Goal: Use online tool/utility: Use online tool/utility

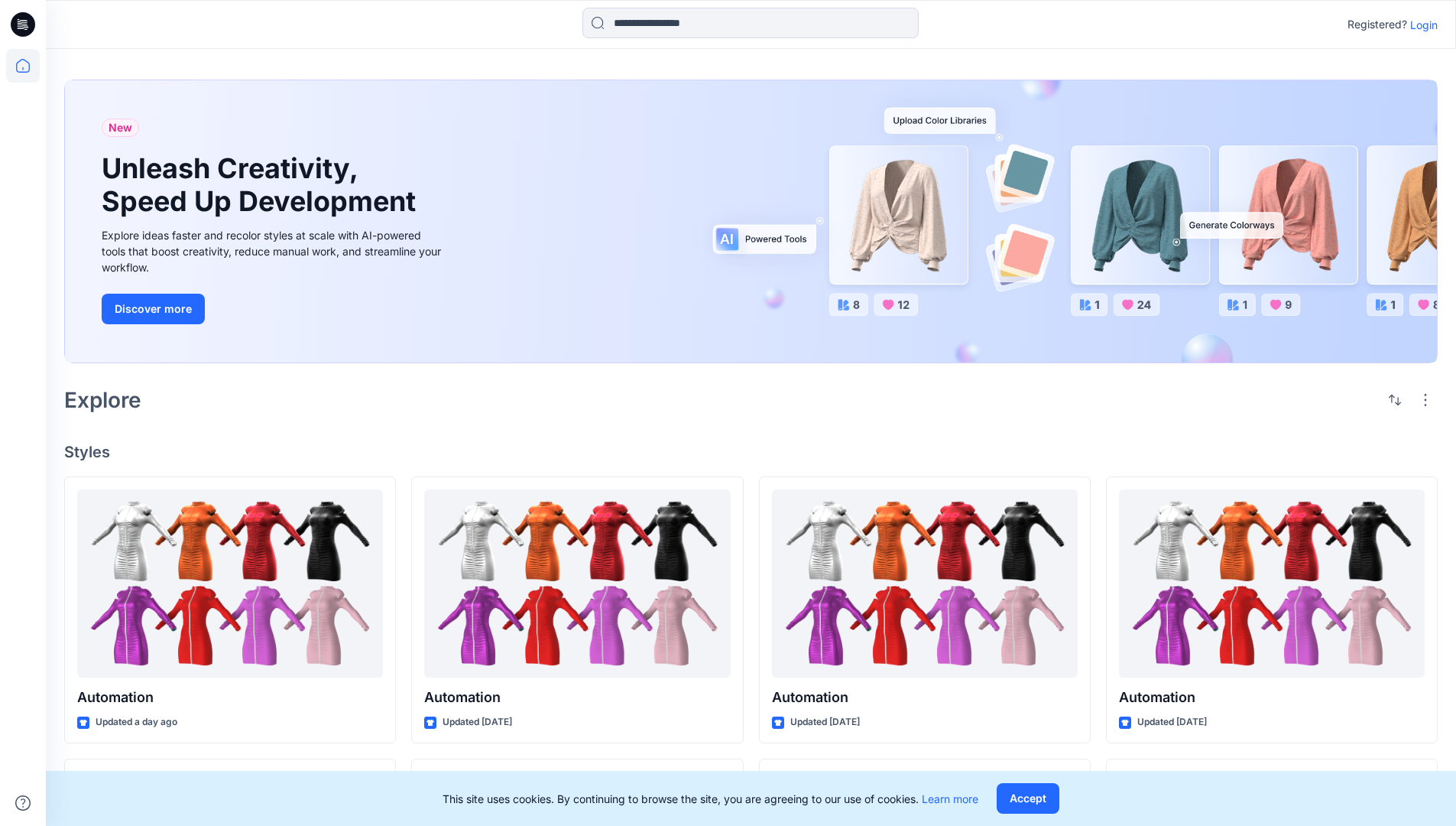
click at [1420, 25] on p "Login" at bounding box center [1423, 25] width 28 height 16
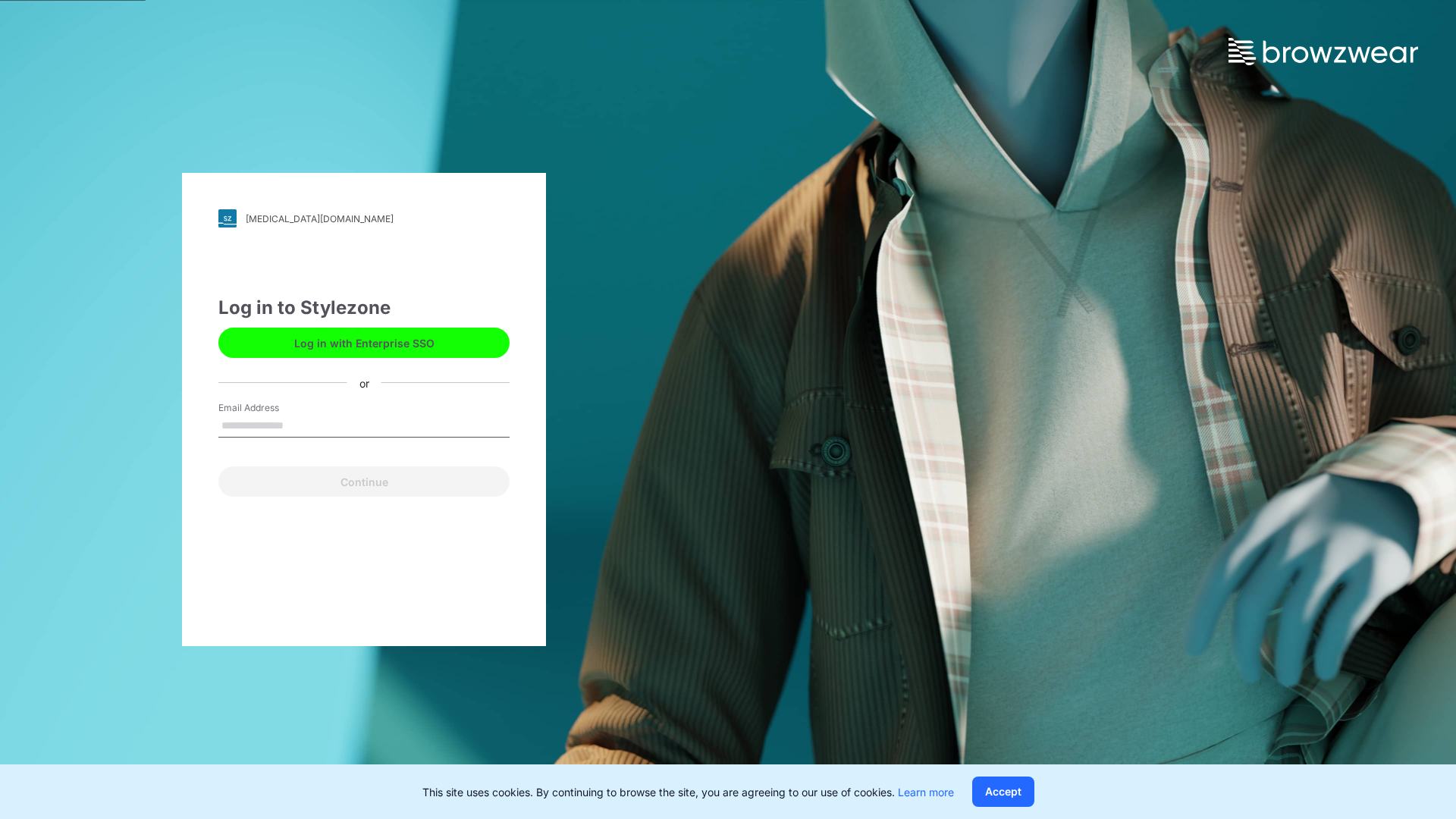
click at [300, 425] on input "Email Address" at bounding box center [364, 426] width 291 height 23
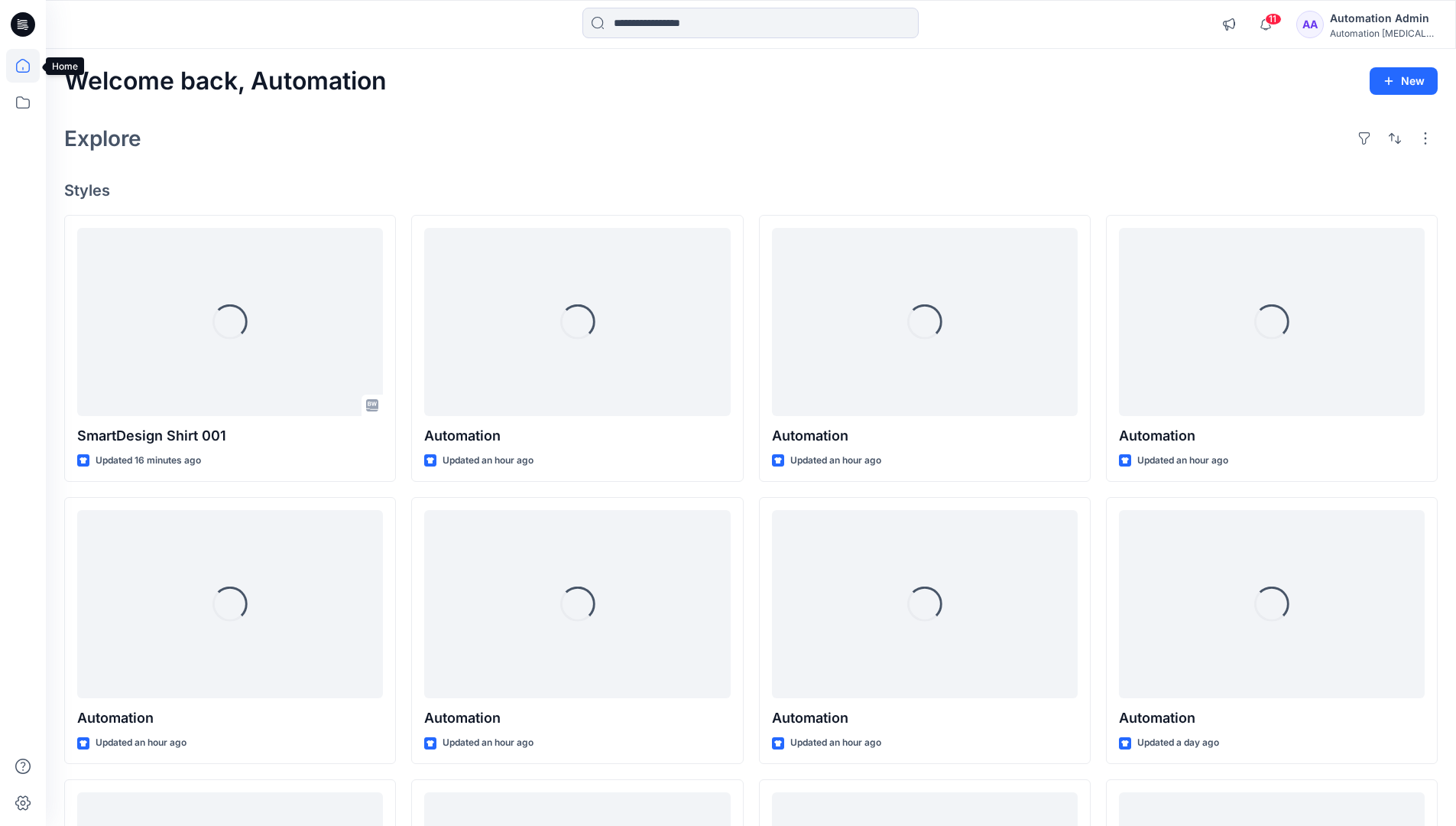
click at [29, 66] on icon at bounding box center [22, 65] width 13 height 13
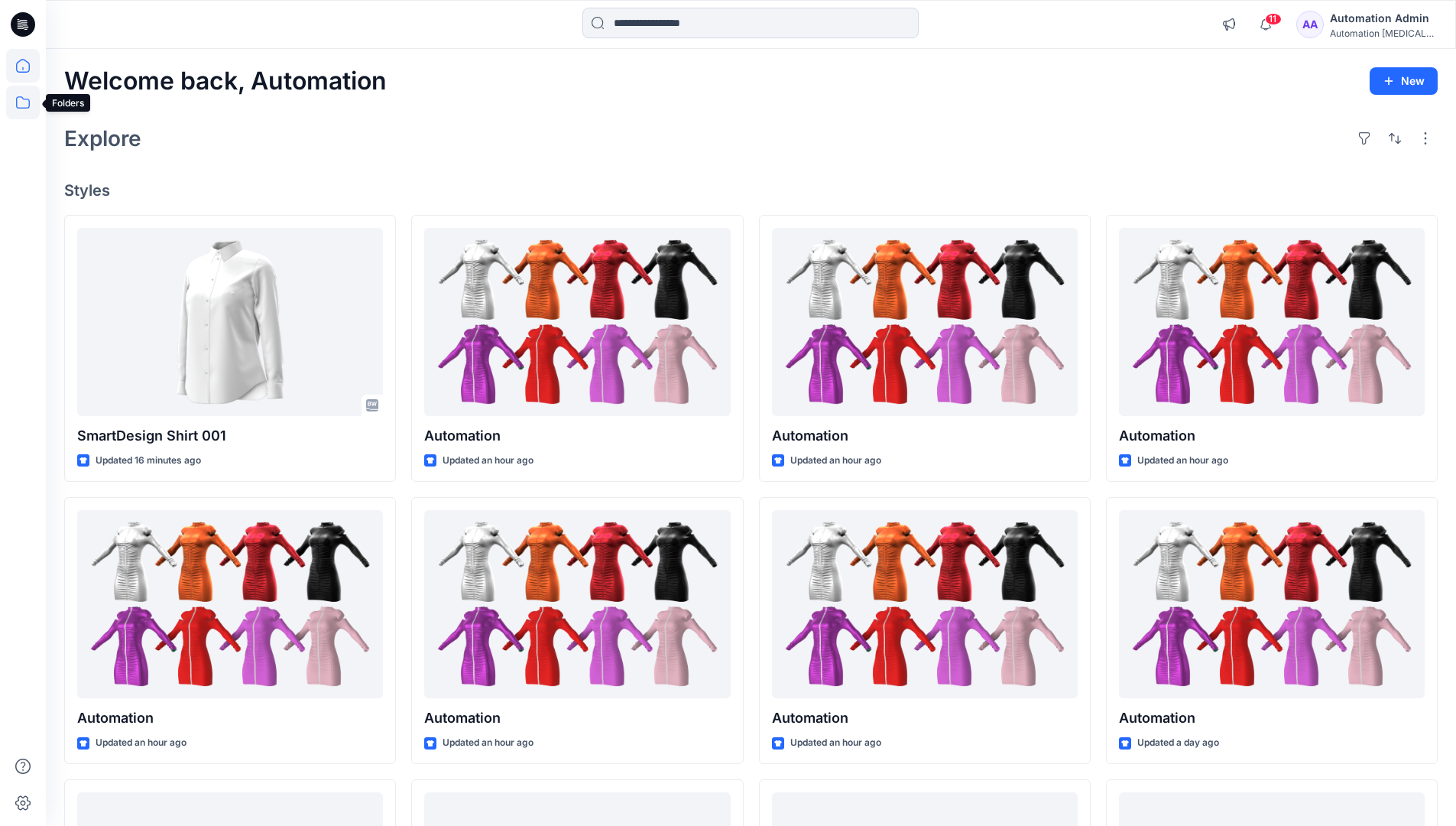
click at [21, 106] on icon at bounding box center [23, 102] width 33 height 33
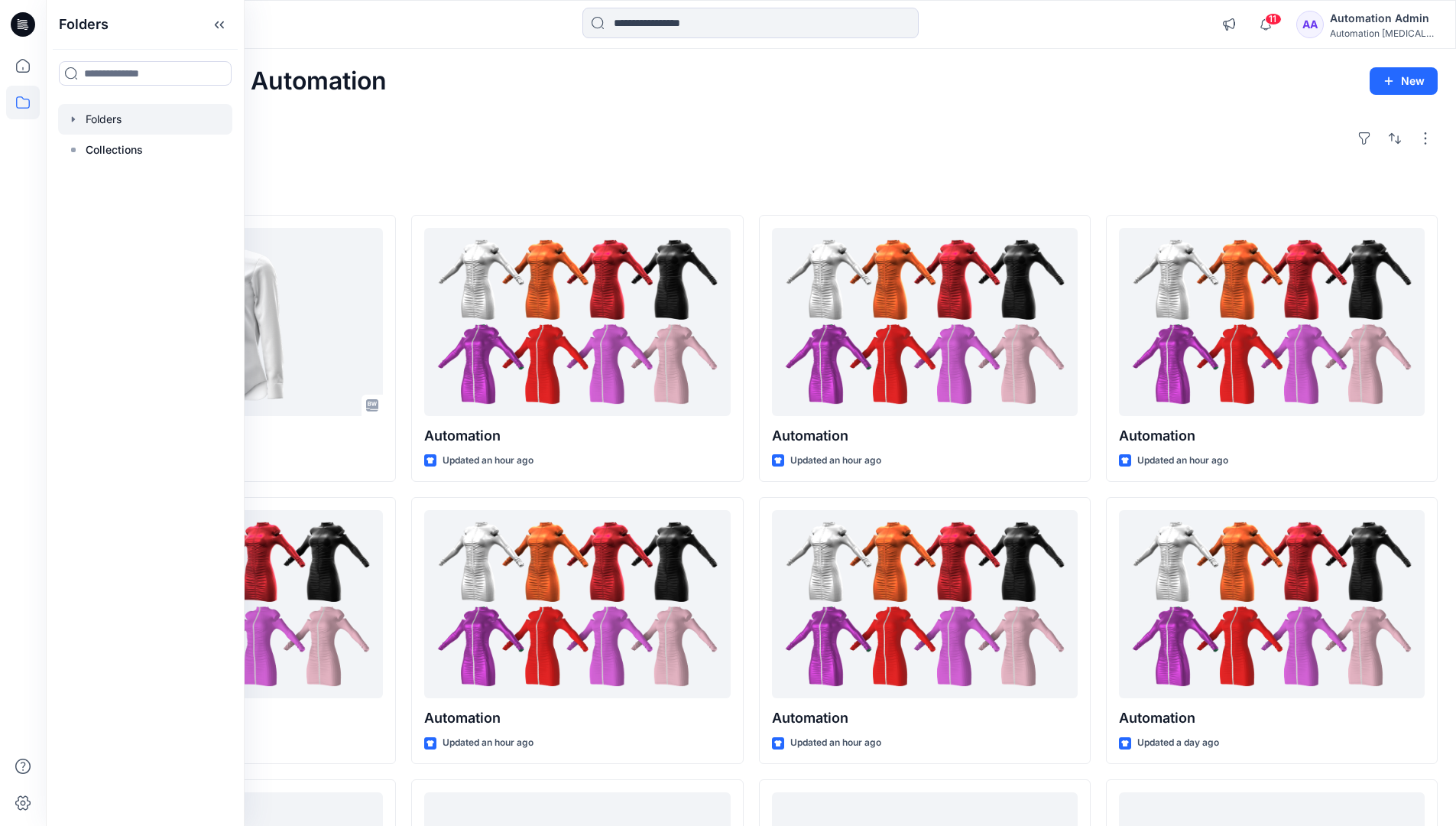
click at [172, 117] on div at bounding box center [145, 119] width 174 height 31
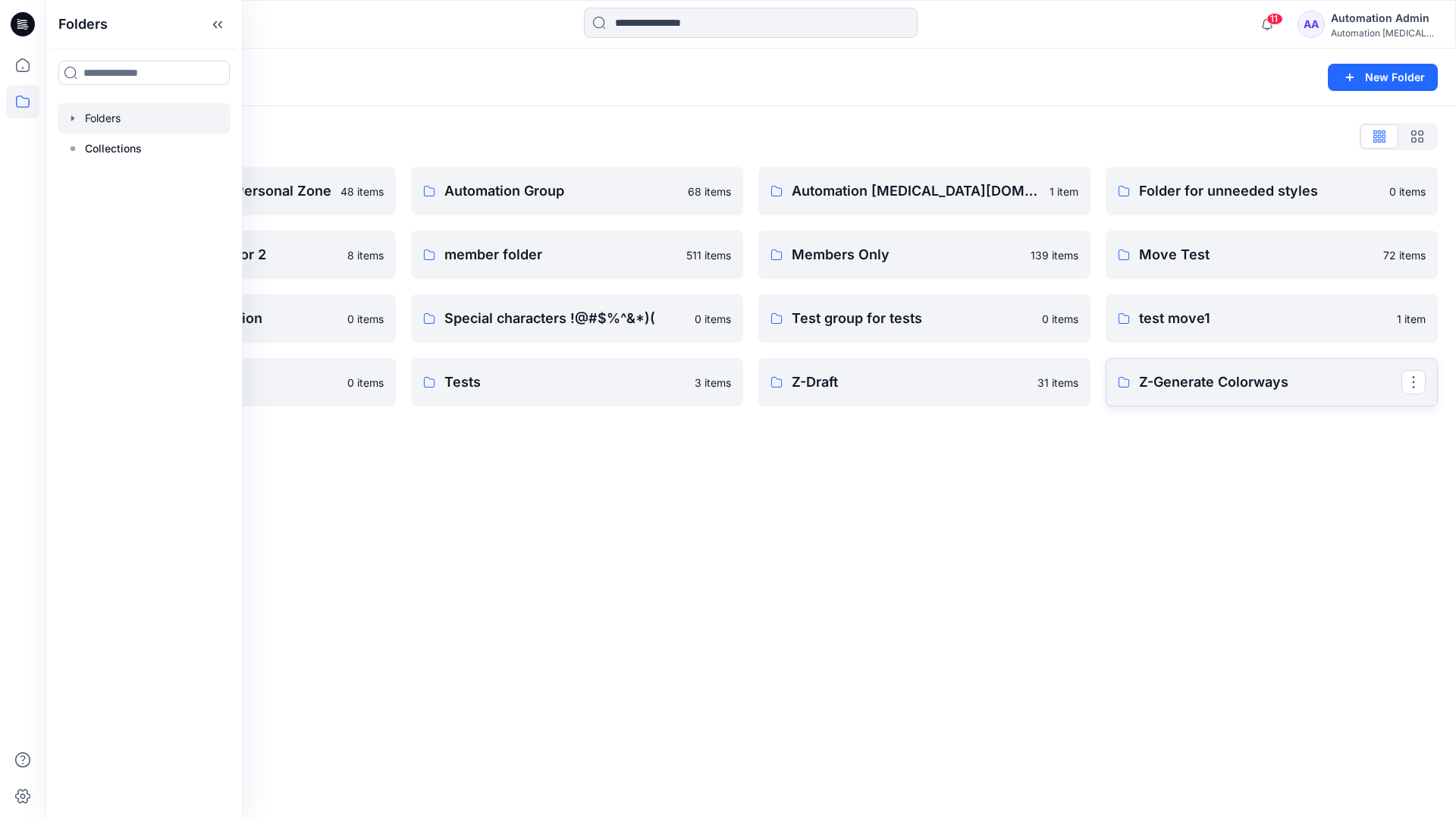
click at [1280, 389] on p "Z-Generate Colorways" at bounding box center [1270, 382] width 262 height 21
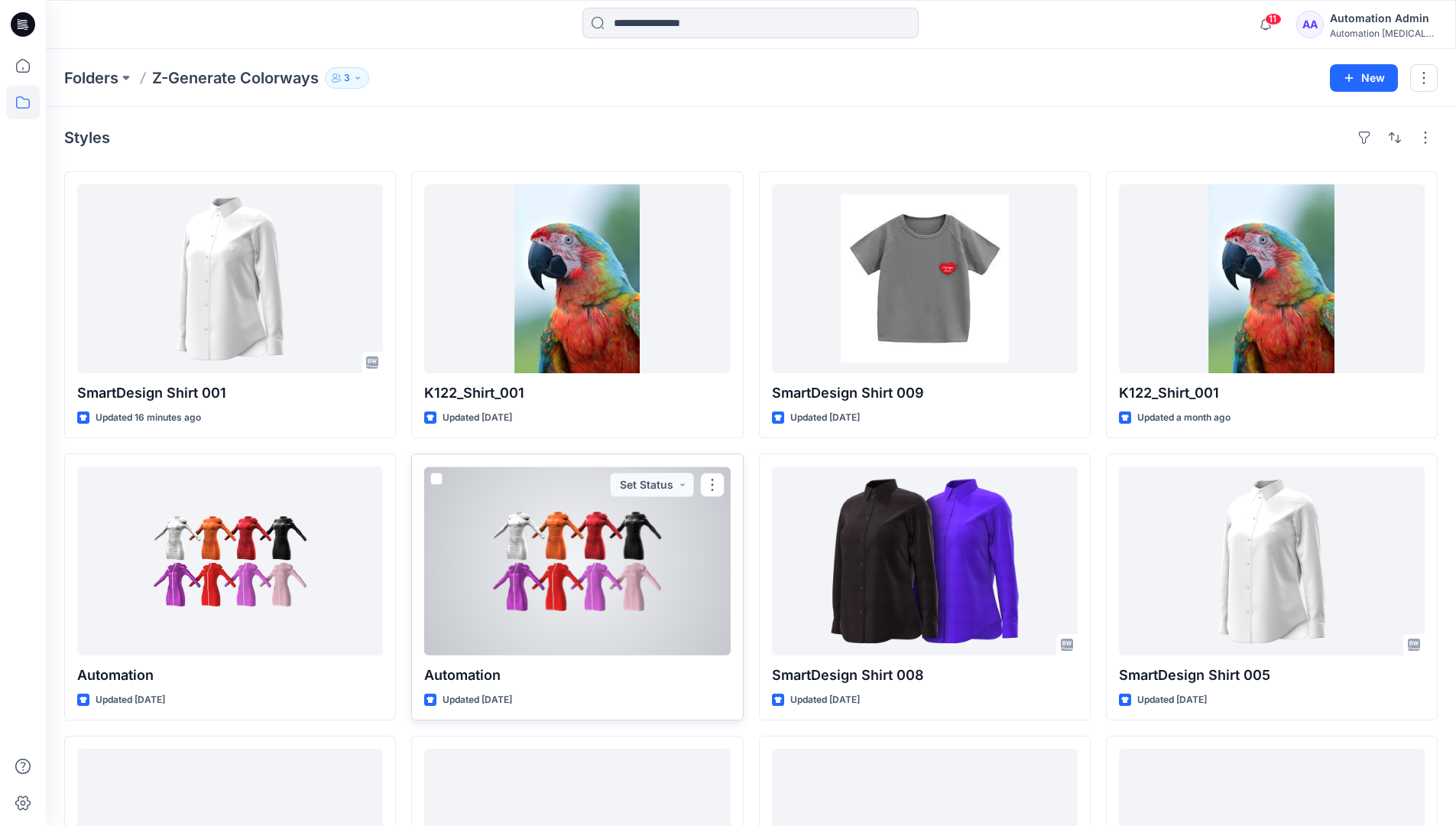
click at [437, 478] on span at bounding box center [436, 478] width 12 height 12
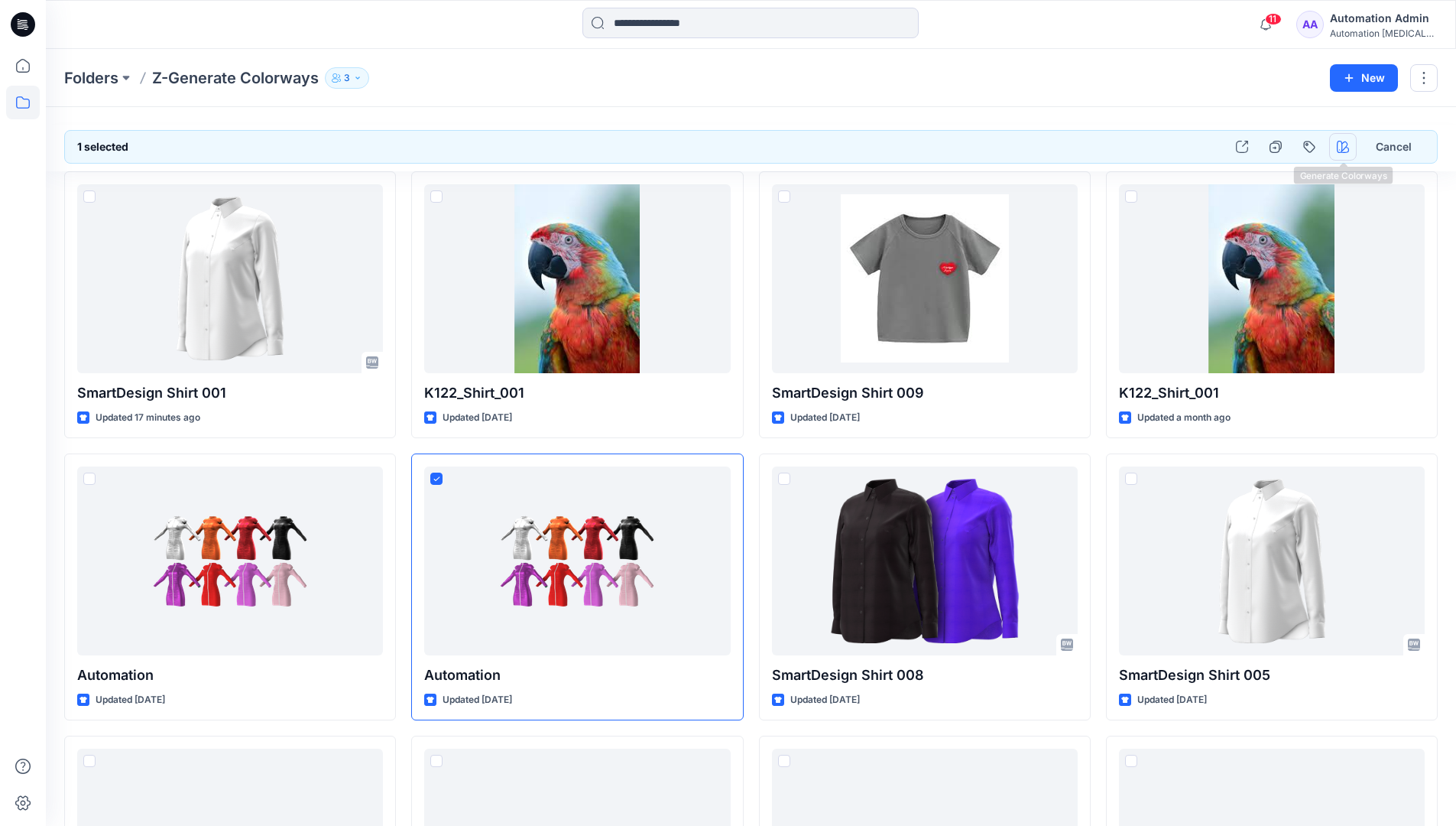
click at [1343, 143] on icon "button" at bounding box center [1343, 146] width 12 height 12
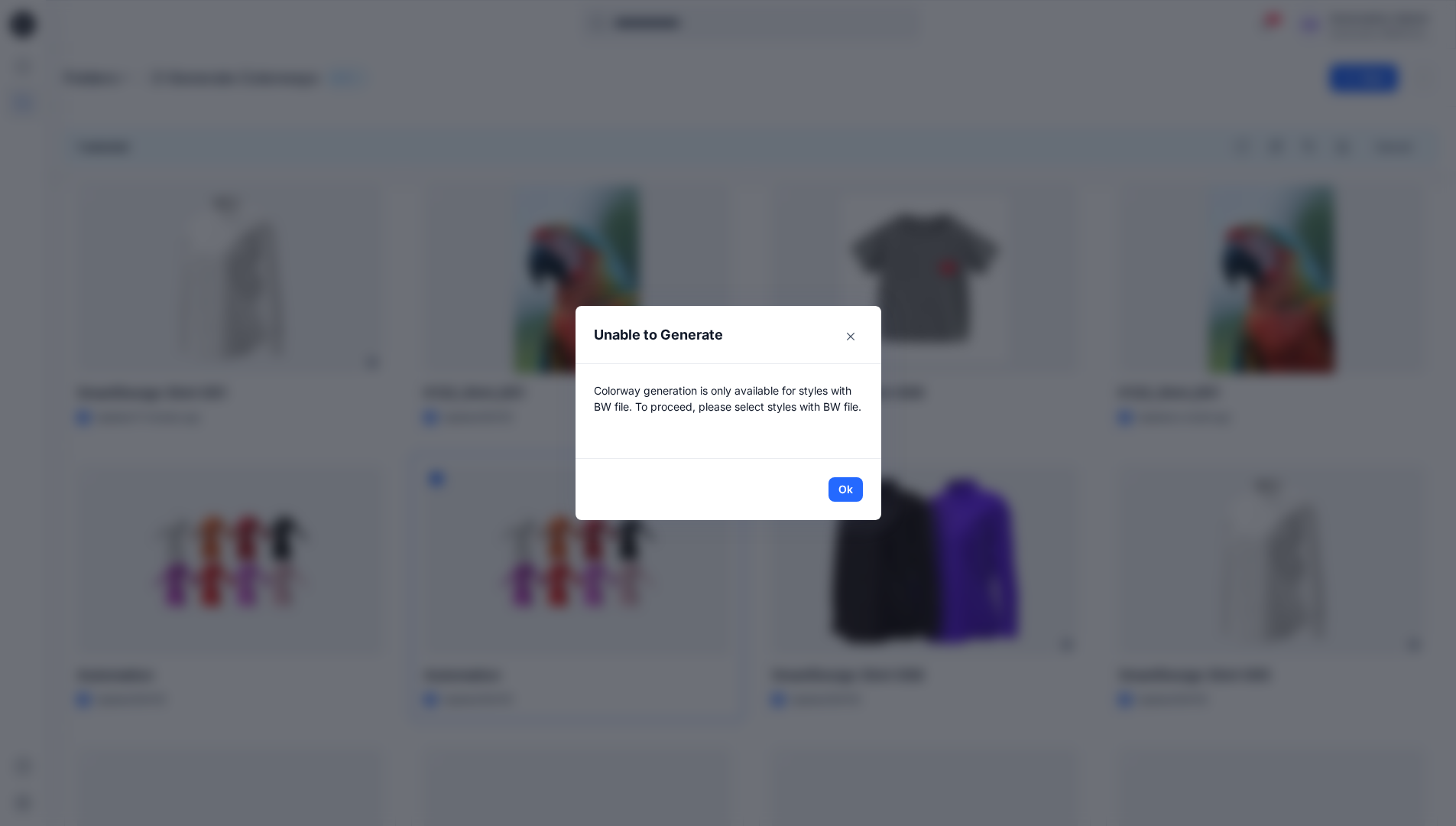
click at [772, 337] on header "Unable to Generate" at bounding box center [729, 335] width 306 height 57
click at [852, 488] on button "Ok" at bounding box center [845, 489] width 34 height 25
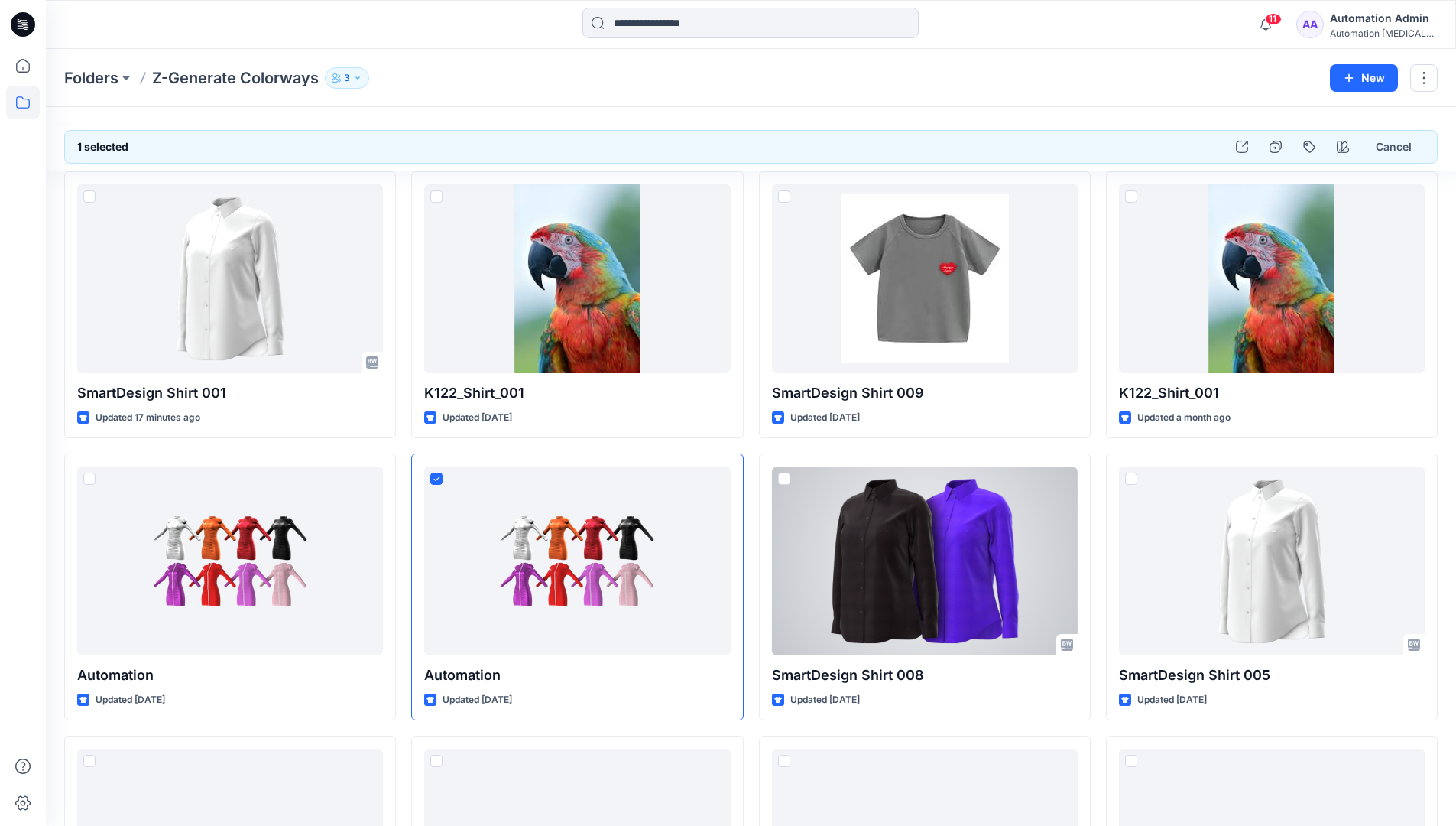
click at [1400, 28] on div "Automation [MEDICAL_DATA]..." at bounding box center [1383, 33] width 107 height 11
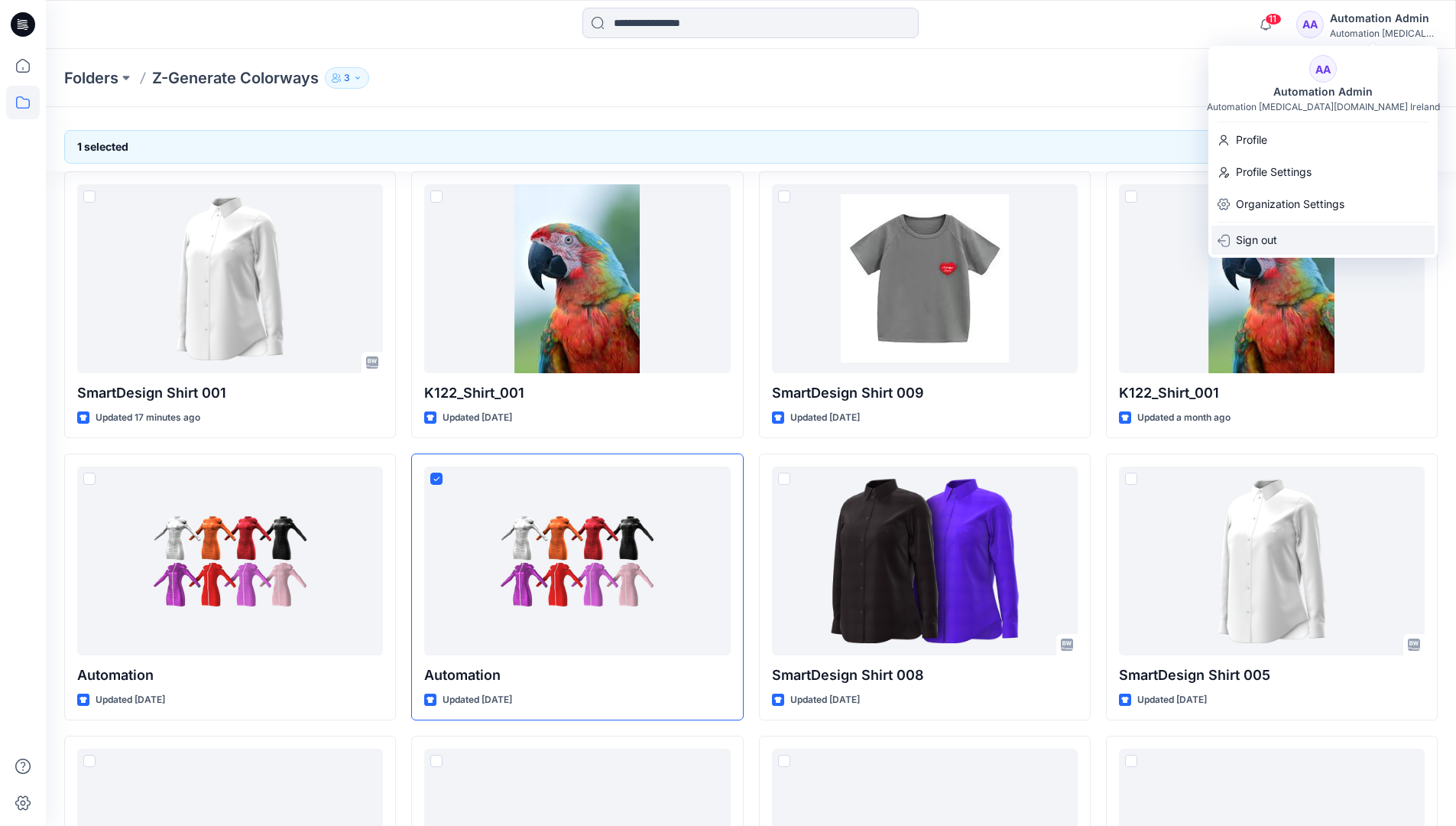
click at [1315, 242] on div "Sign out" at bounding box center [1323, 240] width 223 height 29
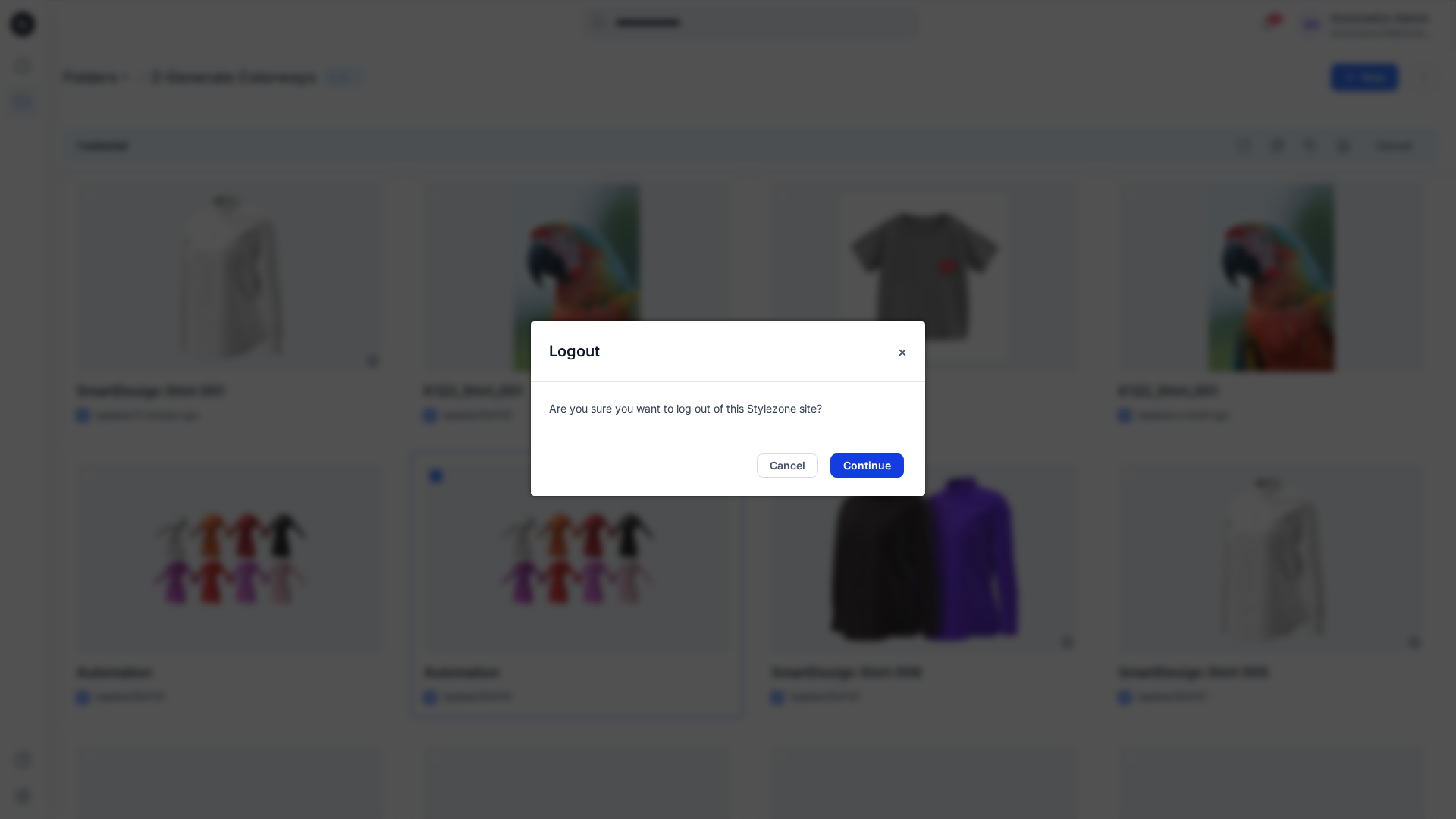
click at [873, 465] on button "Continue" at bounding box center [866, 465] width 73 height 24
